Goal: Task Accomplishment & Management: Manage account settings

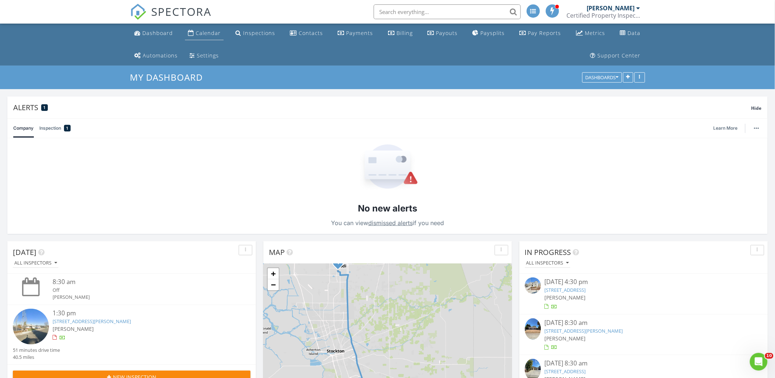
click at [212, 27] on link "Calendar" at bounding box center [204, 33] width 39 height 14
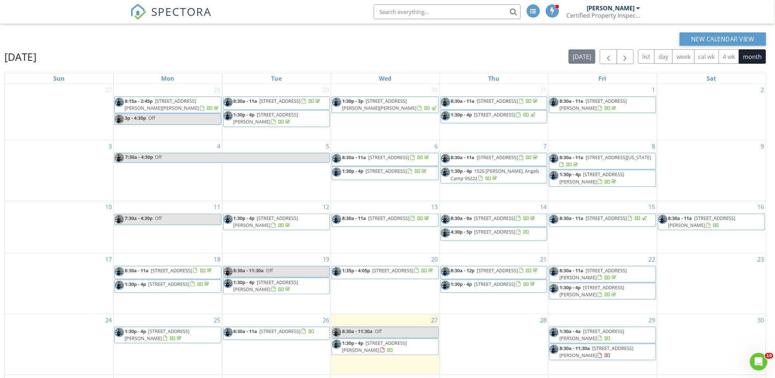
scroll to position [120, 0]
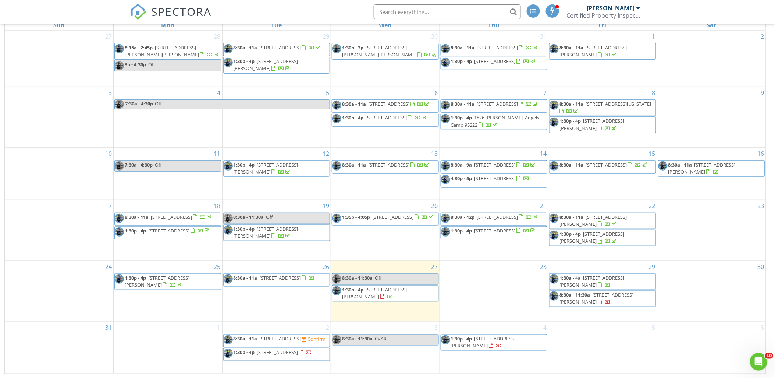
click at [301, 336] on span "4967 Kiva Dr, Copperopolis 95228" at bounding box center [280, 338] width 41 height 7
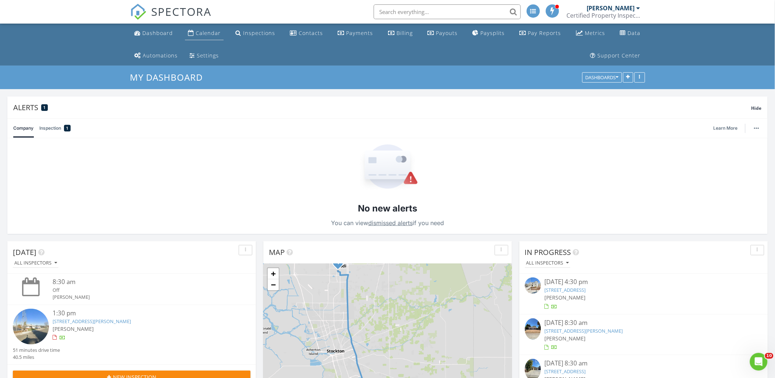
click at [215, 36] on div "Calendar" at bounding box center [208, 32] width 25 height 7
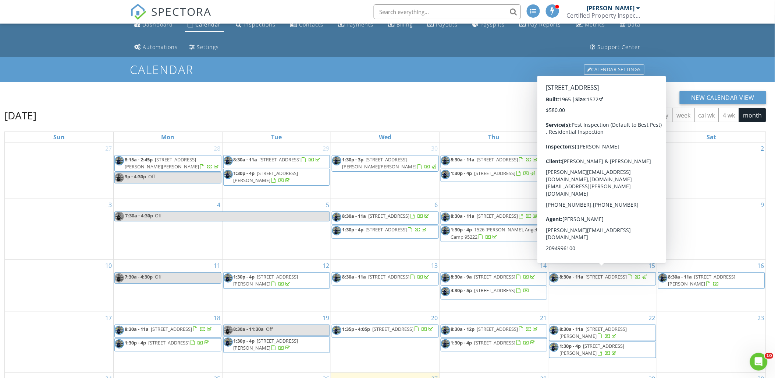
scroll to position [8, 0]
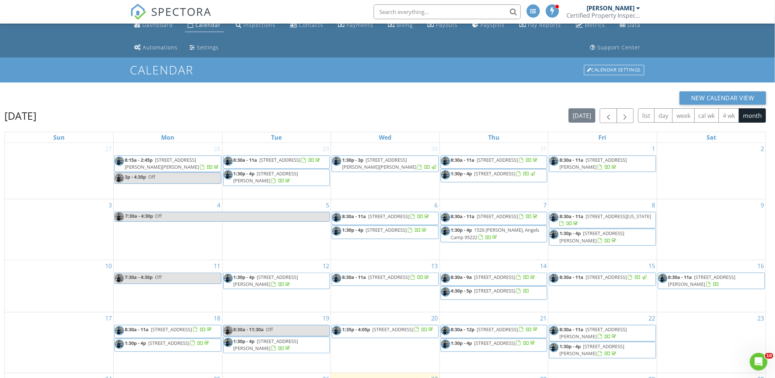
click at [518, 105] on div "New Calendar View [DATE] [DATE] list day week cal wk 4 wk month Sun Mon Tue Wed…" at bounding box center [385, 288] width 762 height 394
click at [629, 114] on span "button" at bounding box center [625, 115] width 9 height 9
